Goal: Task Accomplishment & Management: Manage account settings

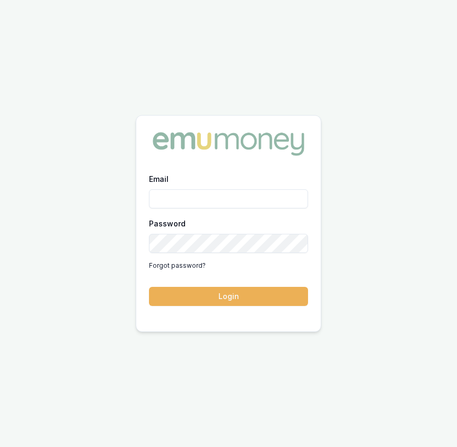
type input "Eujin.ooi@emumoney.com.au"
click at [189, 281] on form "Email Eujin.ooi@emumoney.com.au Password Forgot password? Login" at bounding box center [228, 239] width 159 height 134
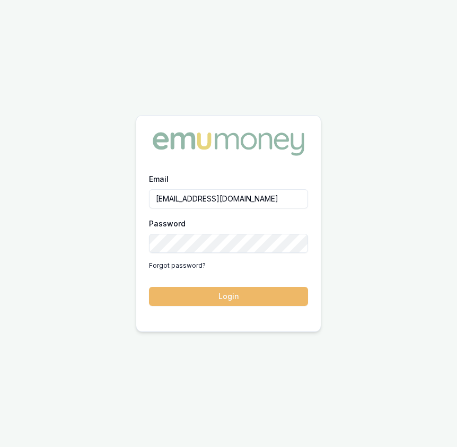
click at [189, 291] on button "Login" at bounding box center [228, 296] width 159 height 19
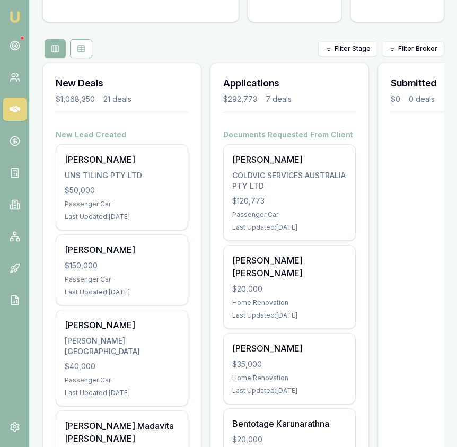
scroll to position [106, 0]
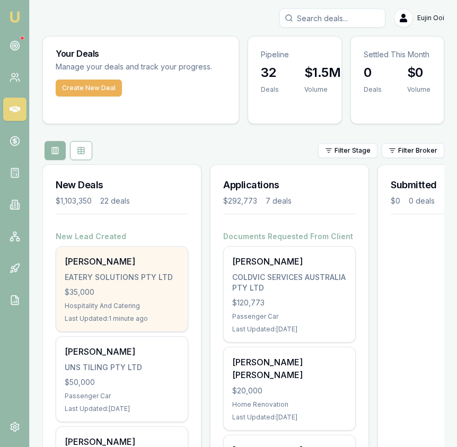
click at [155, 253] on div "RAHUL MAHESHWARI EATERY SOLUTIONS PTY LTD $35,000 Hospitality And Catering Last…" at bounding box center [121, 288] width 131 height 85
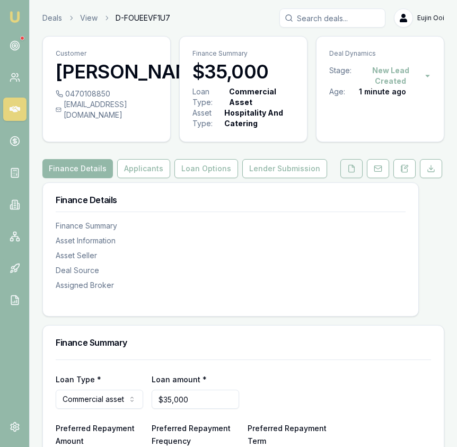
click at [350, 170] on icon at bounding box center [351, 168] width 8 height 8
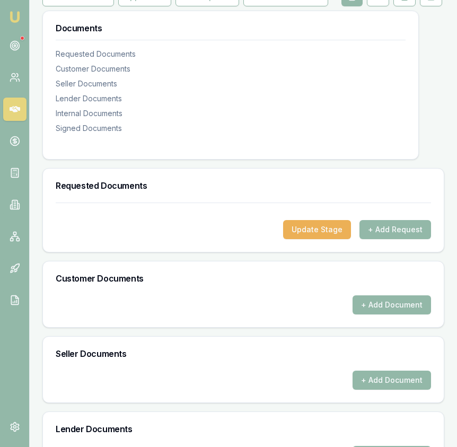
scroll to position [176, 0]
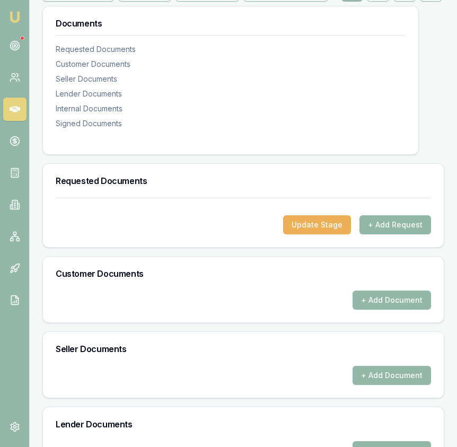
click at [397, 229] on button "+ Add Request" at bounding box center [395, 224] width 72 height 19
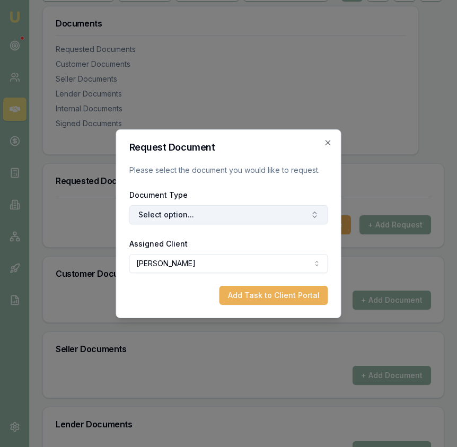
click at [180, 206] on button "Select option..." at bounding box center [228, 214] width 199 height 19
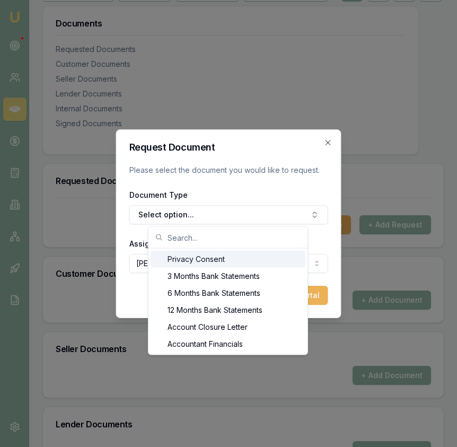
click at [183, 261] on div "Privacy Consent" at bounding box center [227, 259] width 155 height 17
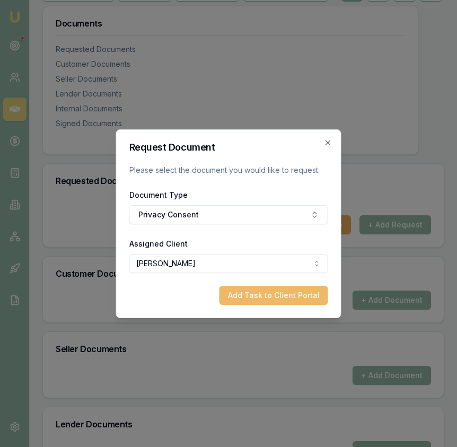
click at [246, 290] on button "Add Task to Client Portal" at bounding box center [273, 295] width 109 height 19
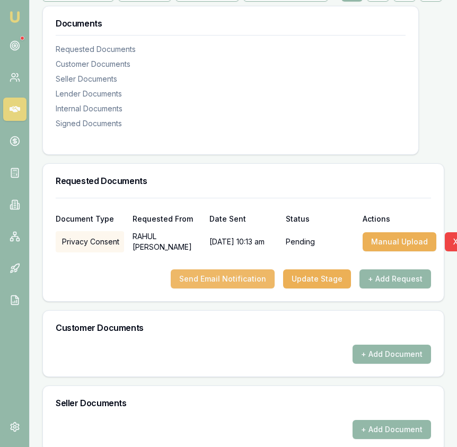
click at [248, 283] on button "Send Email Notification" at bounding box center [223, 278] width 104 height 19
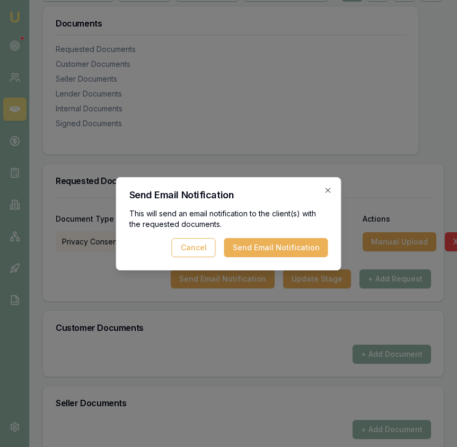
click at [294, 249] on button "Send Email Notification" at bounding box center [276, 247] width 104 height 19
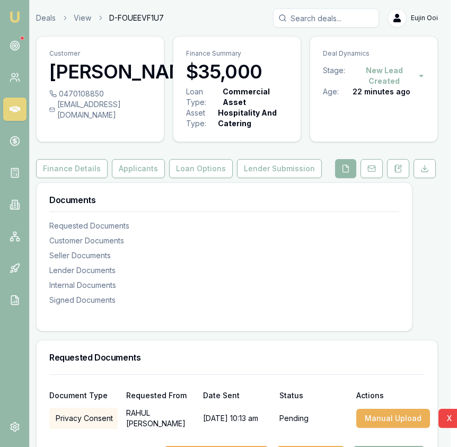
scroll to position [0, 0]
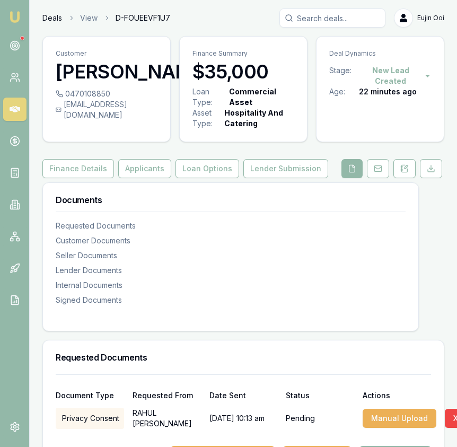
click at [56, 17] on link "Deals" at bounding box center [52, 18] width 20 height 11
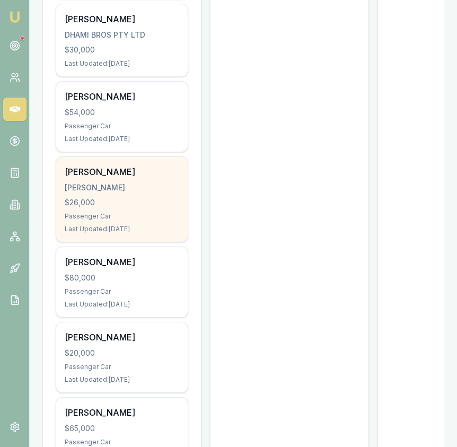
scroll to position [974, 0]
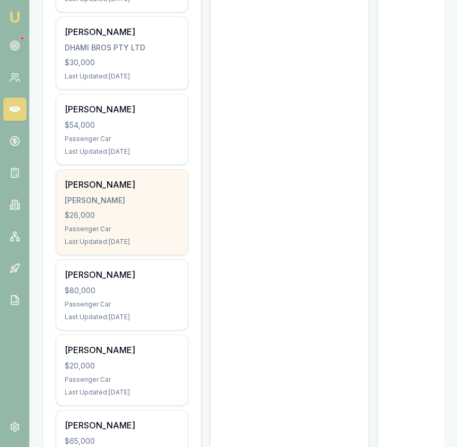
click at [152, 178] on div "[PERSON_NAME]" at bounding box center [122, 184] width 114 height 13
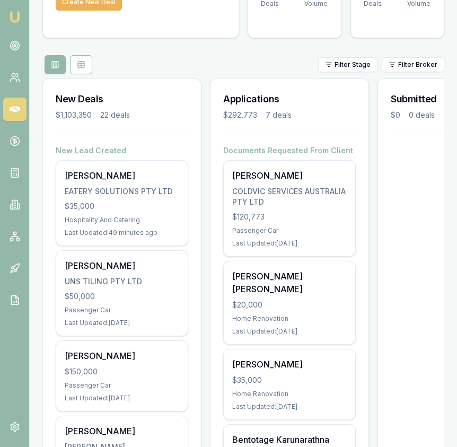
scroll to position [95, 0]
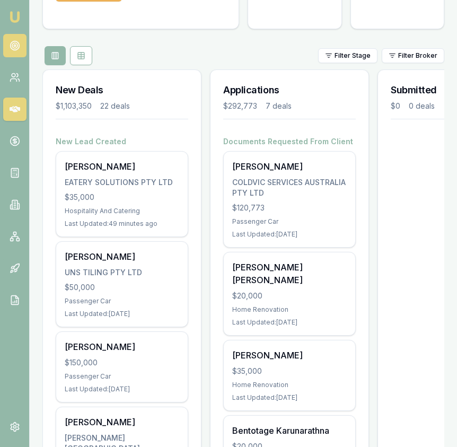
click at [19, 50] on icon at bounding box center [15, 45] width 11 height 11
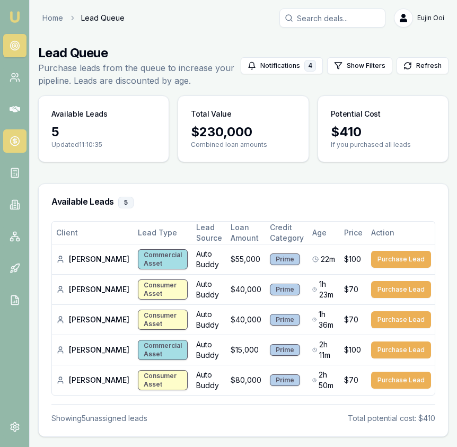
click at [16, 145] on circle at bounding box center [14, 141] width 9 height 9
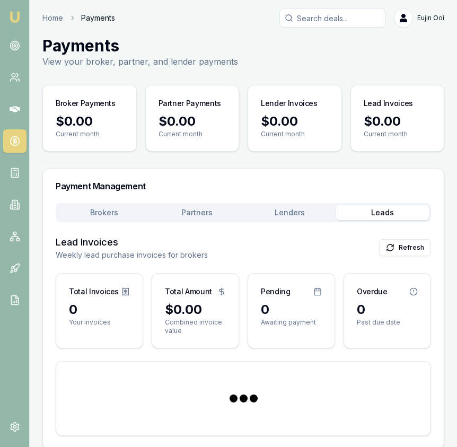
click at [371, 215] on button "Leads" at bounding box center [382, 212] width 93 height 15
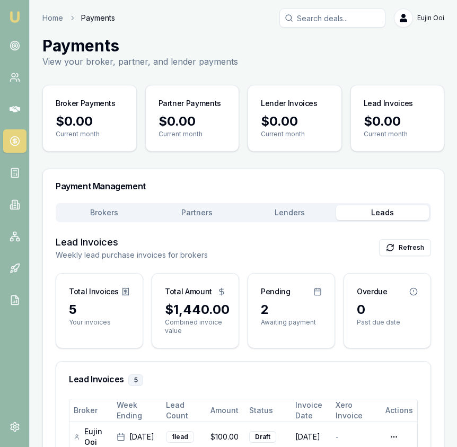
click at [118, 83] on main "Payments View your broker, partner, and lender payments Broker Payments $0.00 C…" at bounding box center [243, 331] width 427 height 591
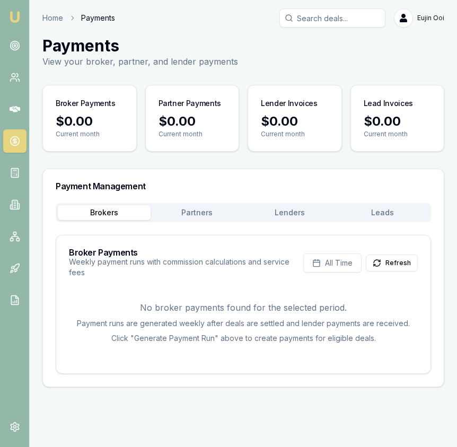
click at [191, 212] on button "Partners" at bounding box center [196, 212] width 93 height 15
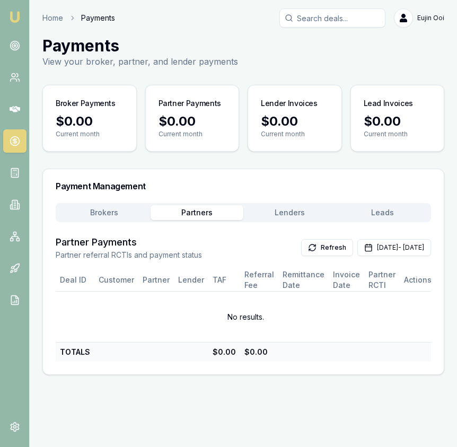
click at [108, 200] on div "Payment Management" at bounding box center [243, 186] width 401 height 34
click at [106, 208] on button "Brokers" at bounding box center [104, 212] width 93 height 15
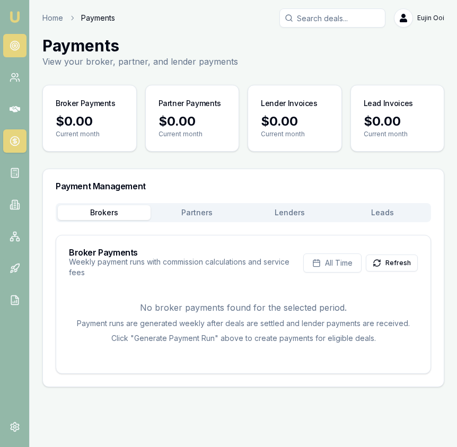
click at [18, 46] on icon at bounding box center [15, 45] width 11 height 11
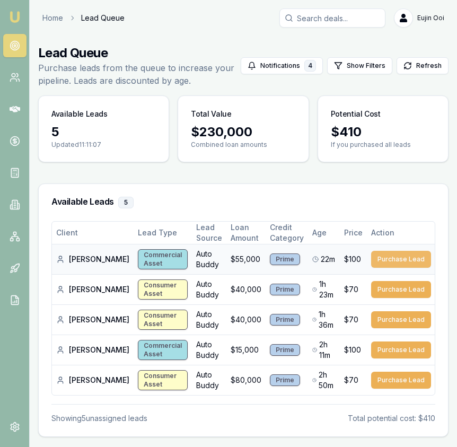
click at [410, 255] on button "Purchase Lead" at bounding box center [401, 259] width 60 height 17
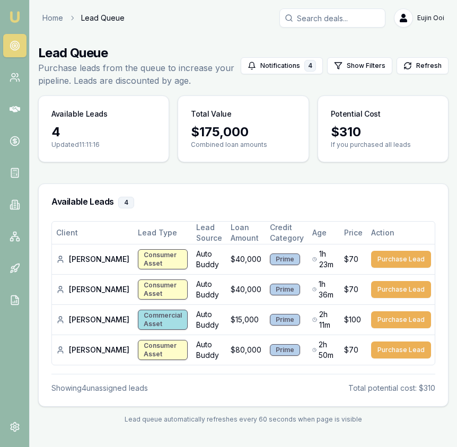
click at [17, 14] on img at bounding box center [14, 17] width 13 height 13
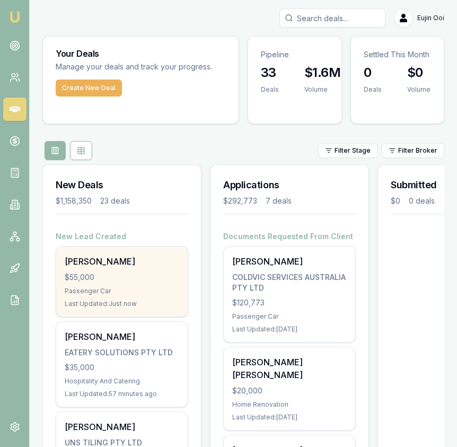
click at [139, 269] on div "Khairul Bashar $55,000 Passenger Car Last Updated: Just now" at bounding box center [121, 281] width 131 height 70
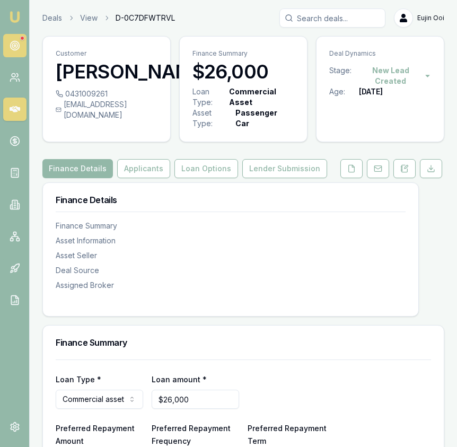
click at [14, 45] on circle at bounding box center [15, 46] width 2 height 2
click at [123, 174] on button "Applicants" at bounding box center [143, 168] width 53 height 19
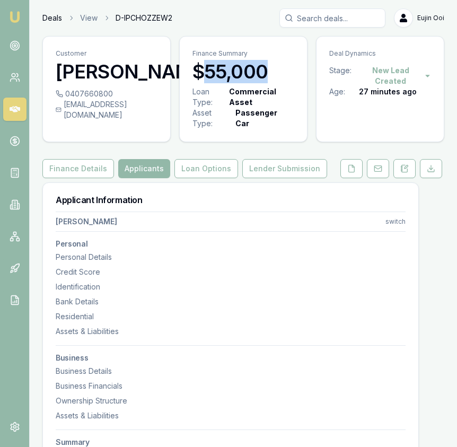
click at [53, 21] on link "Deals" at bounding box center [52, 18] width 20 height 11
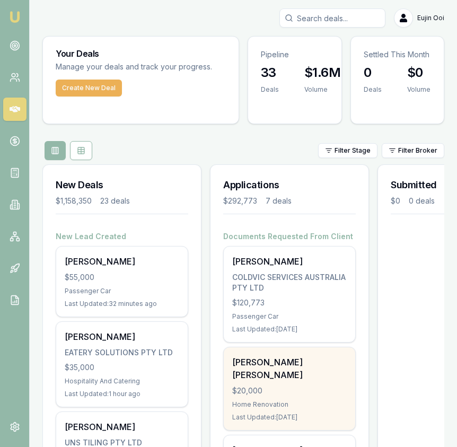
scroll to position [30, 0]
